Goal: Navigation & Orientation: Understand site structure

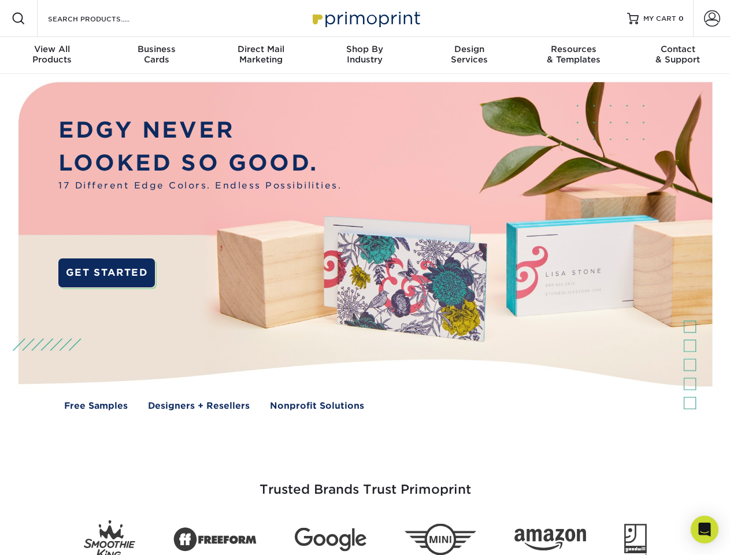
click at [364, 277] on img at bounding box center [364, 254] width 722 height 361
click at [18, 18] on span at bounding box center [19, 19] width 14 height 14
click at [711, 18] on span at bounding box center [712, 18] width 16 height 16
click at [52, 55] on div "View All Products" at bounding box center [52, 54] width 104 height 21
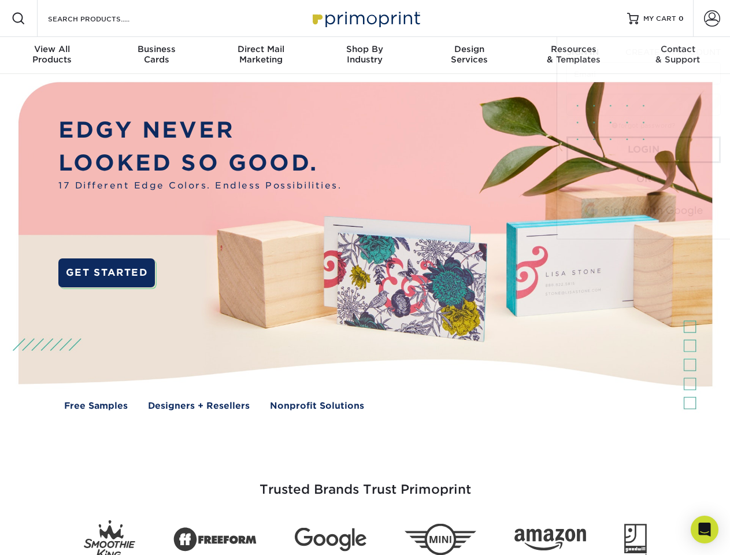
click at [156, 55] on div "Business Cards" at bounding box center [156, 54] width 104 height 21
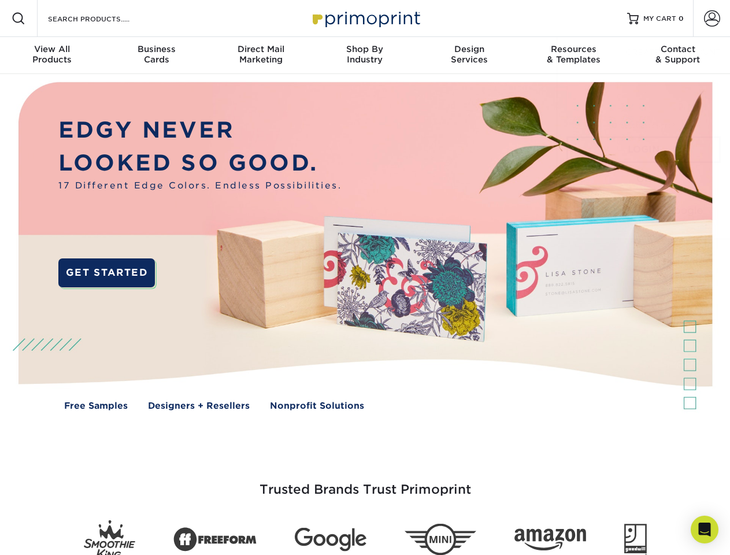
click at [261, 55] on div "Direct Mail Marketing" at bounding box center [261, 54] width 104 height 21
click at [364, 55] on div "Shop By Industry" at bounding box center [364, 54] width 104 height 21
click at [469, 55] on div "Design Services" at bounding box center [469, 54] width 104 height 21
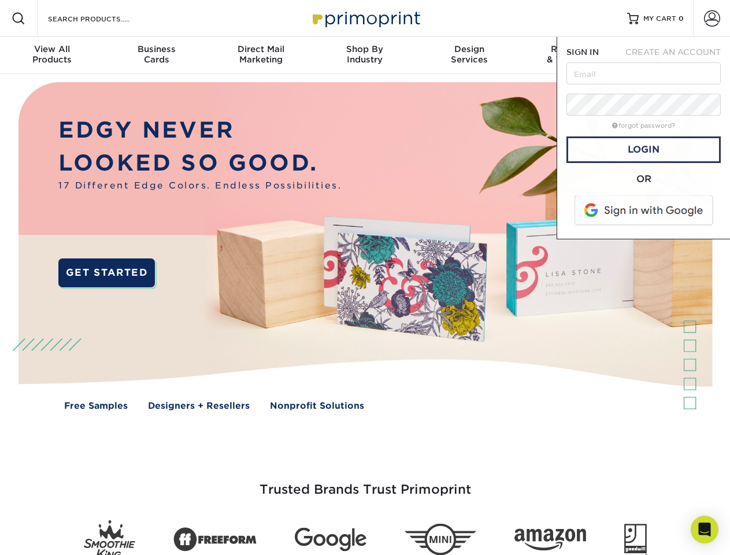
click at [573, 55] on span "SIGN IN" at bounding box center [582, 51] width 32 height 9
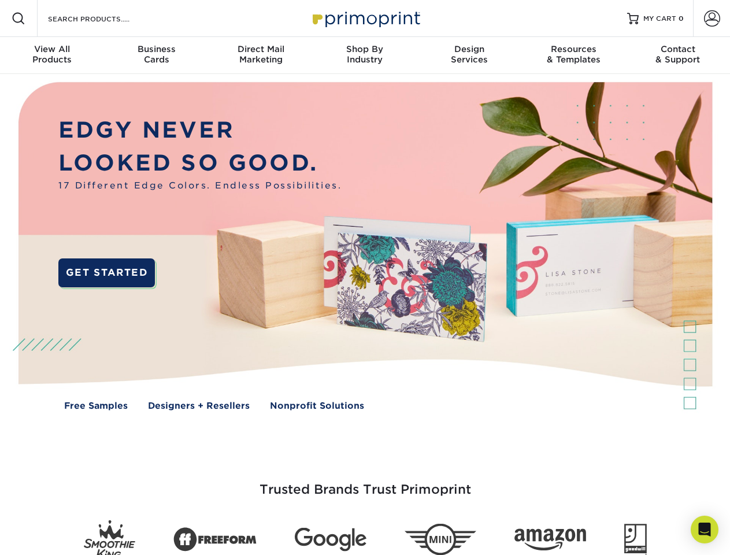
click at [678, 55] on div "Contact & Support" at bounding box center [678, 54] width 104 height 21
